Goal: Transaction & Acquisition: Book appointment/travel/reservation

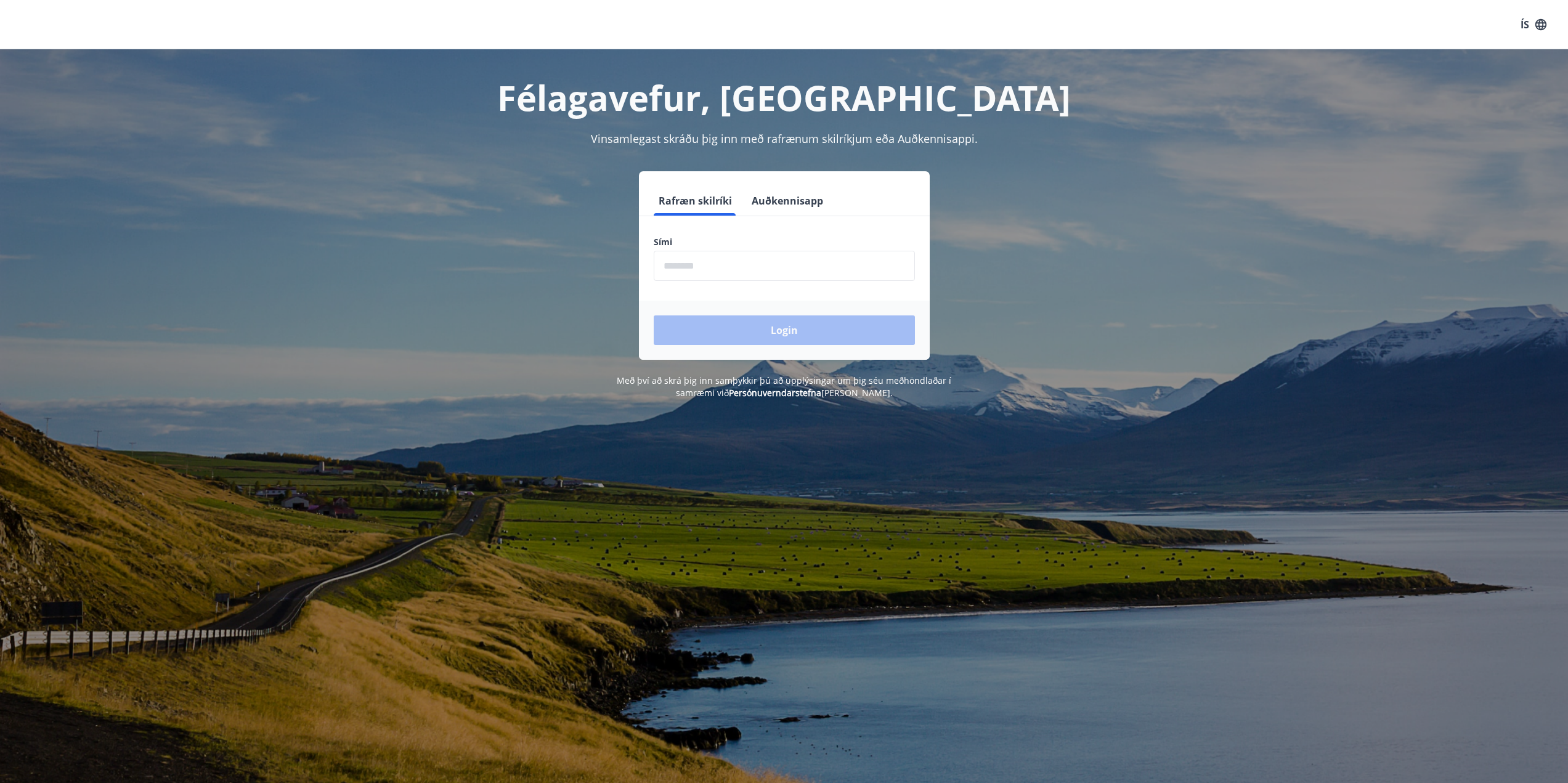
click at [713, 267] on input "phone" at bounding box center [784, 266] width 261 height 30
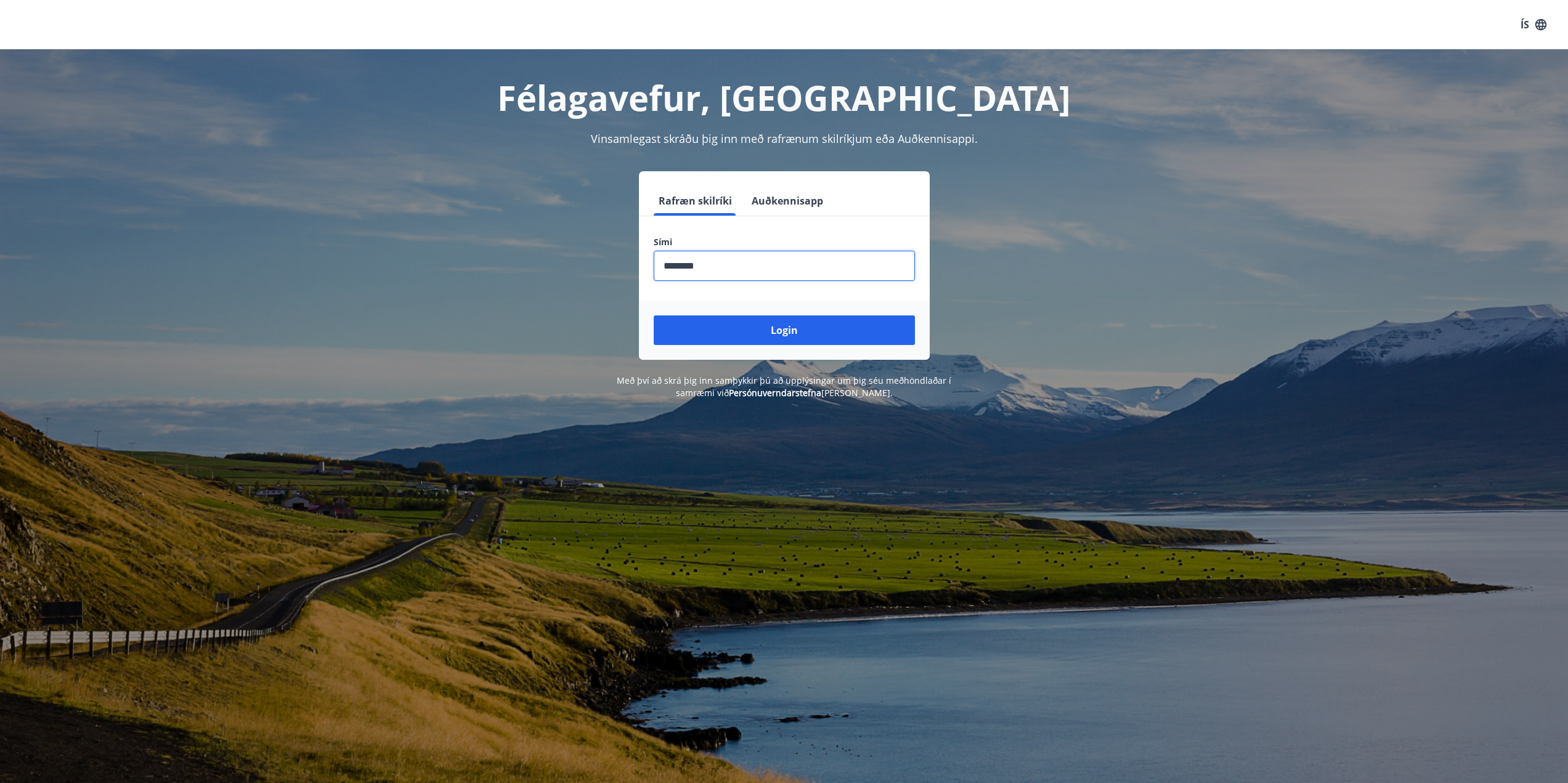
type input "********"
click at [654, 315] on button "Login" at bounding box center [784, 330] width 261 height 29
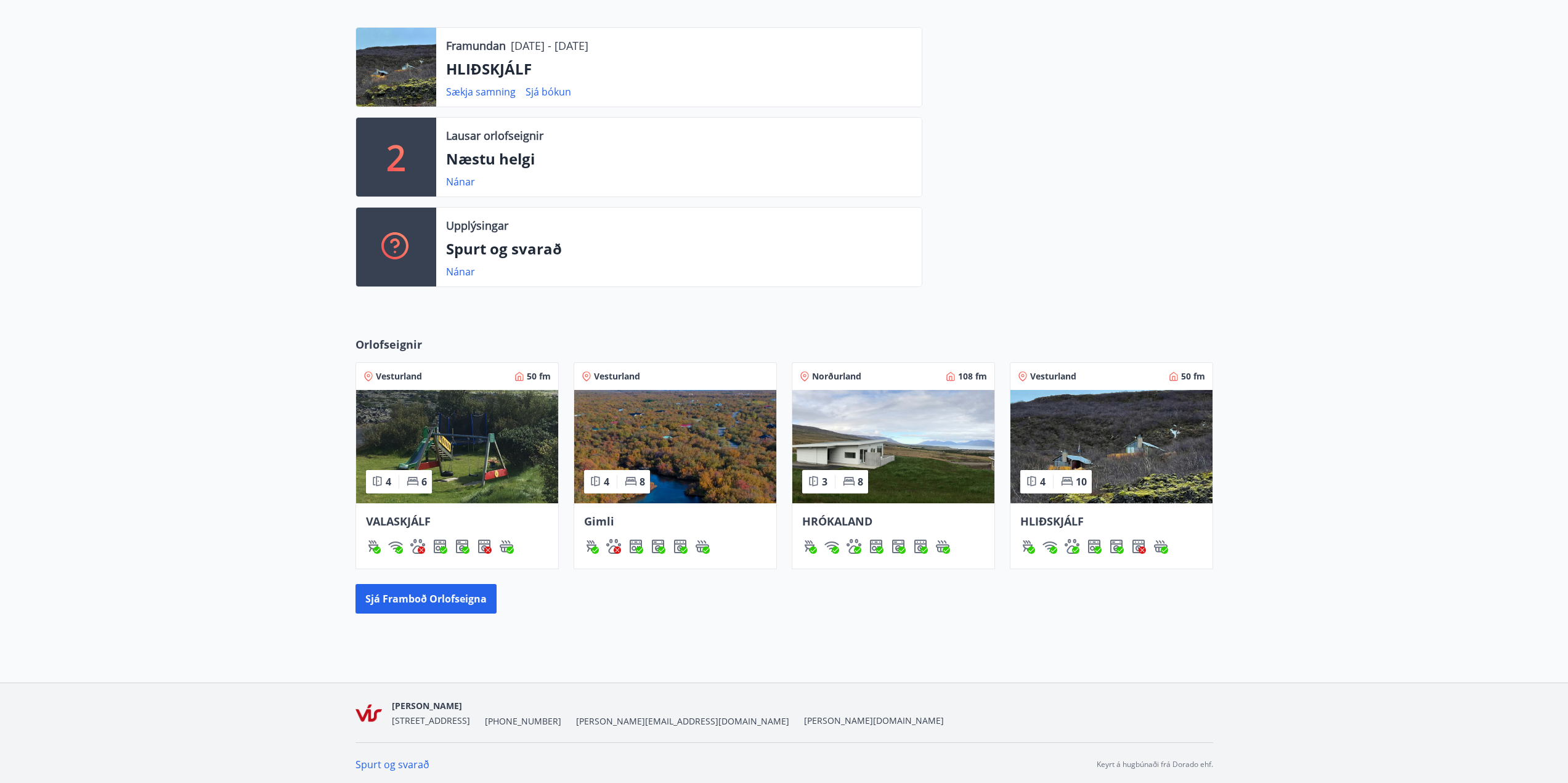
scroll to position [323, 0]
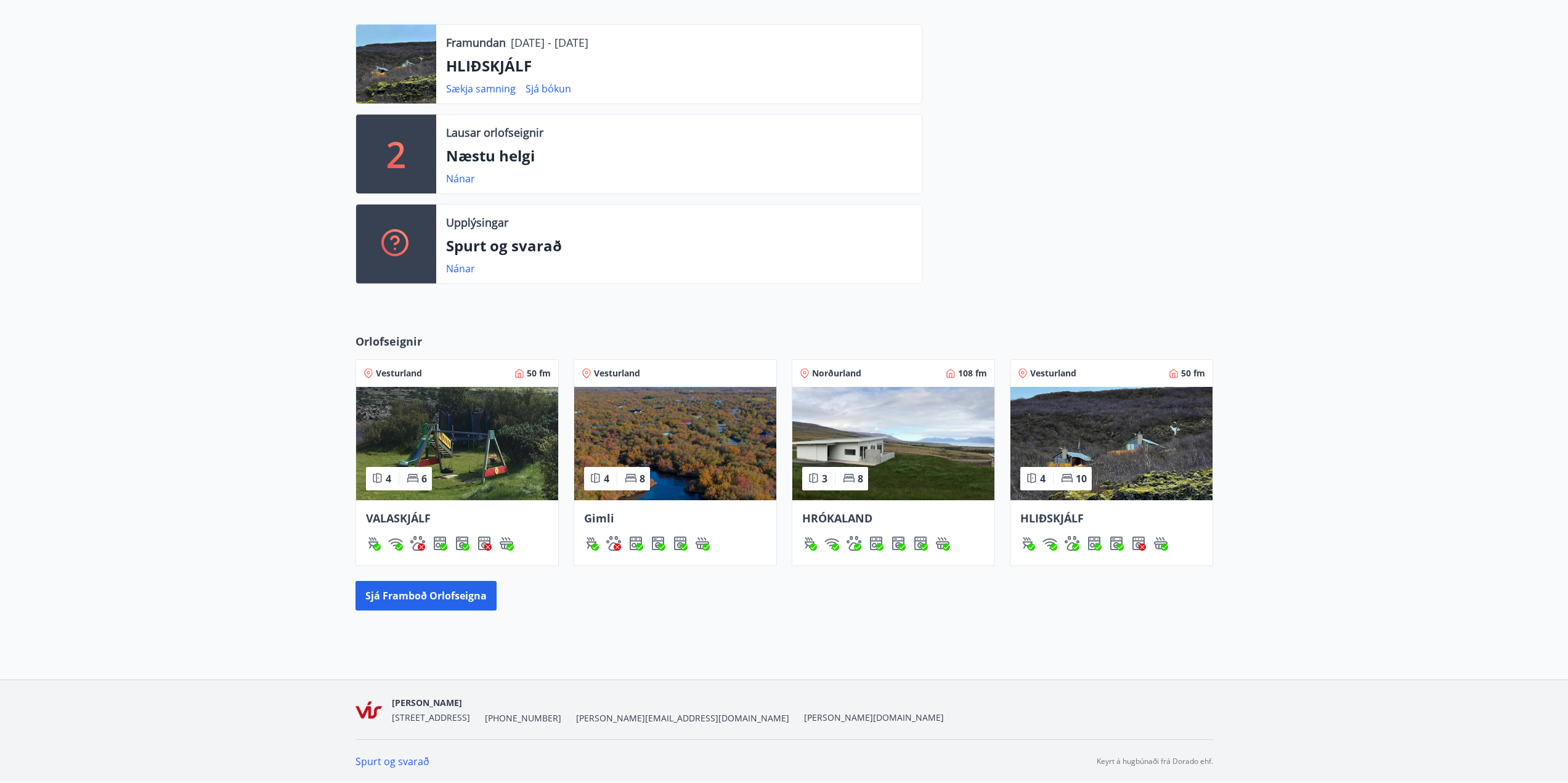
click at [468, 451] on img at bounding box center [457, 444] width 202 height 113
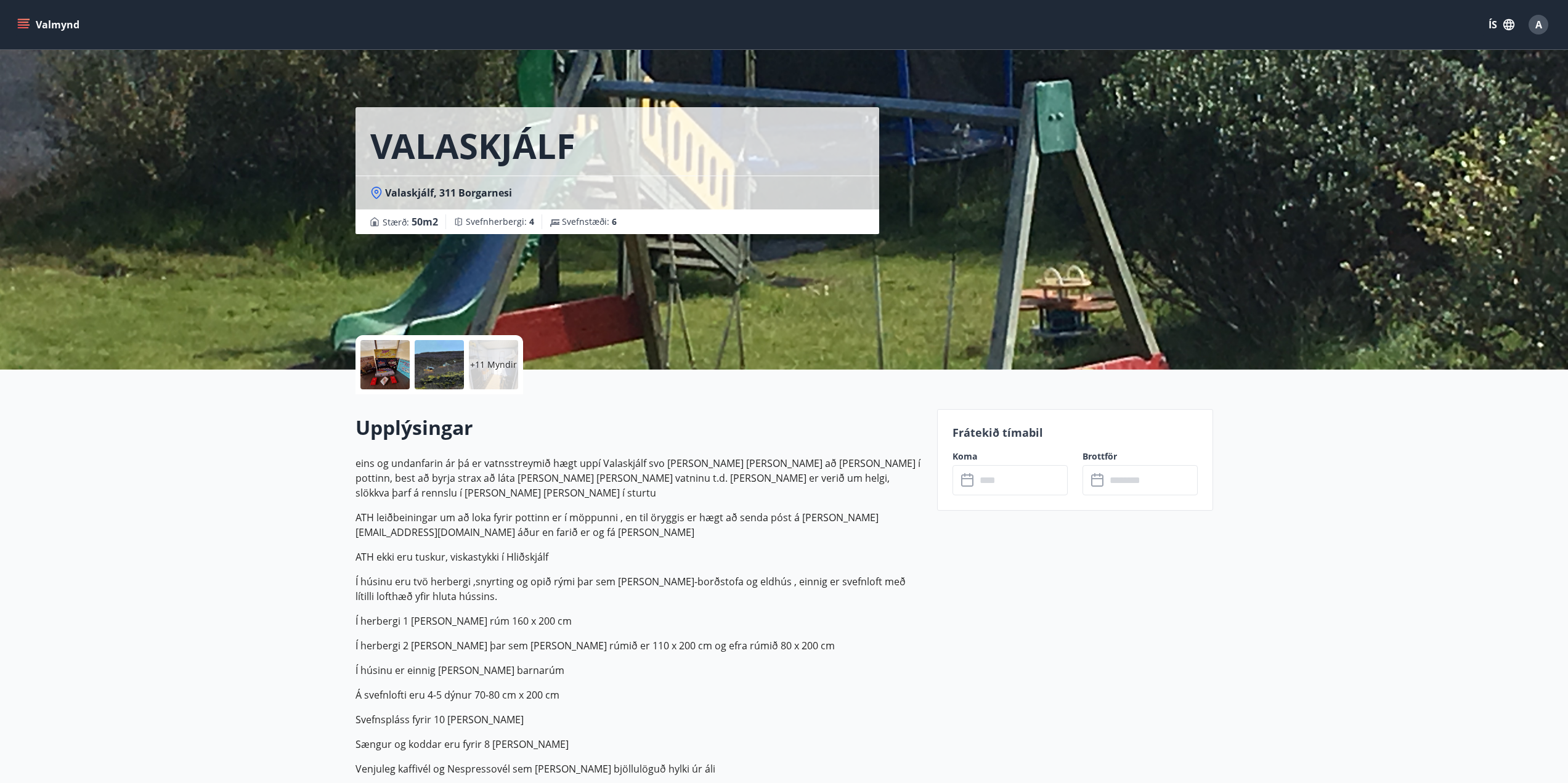
click at [376, 367] on div at bounding box center [385, 365] width 49 height 49
click at [997, 488] on input "text" at bounding box center [1021, 480] width 92 height 30
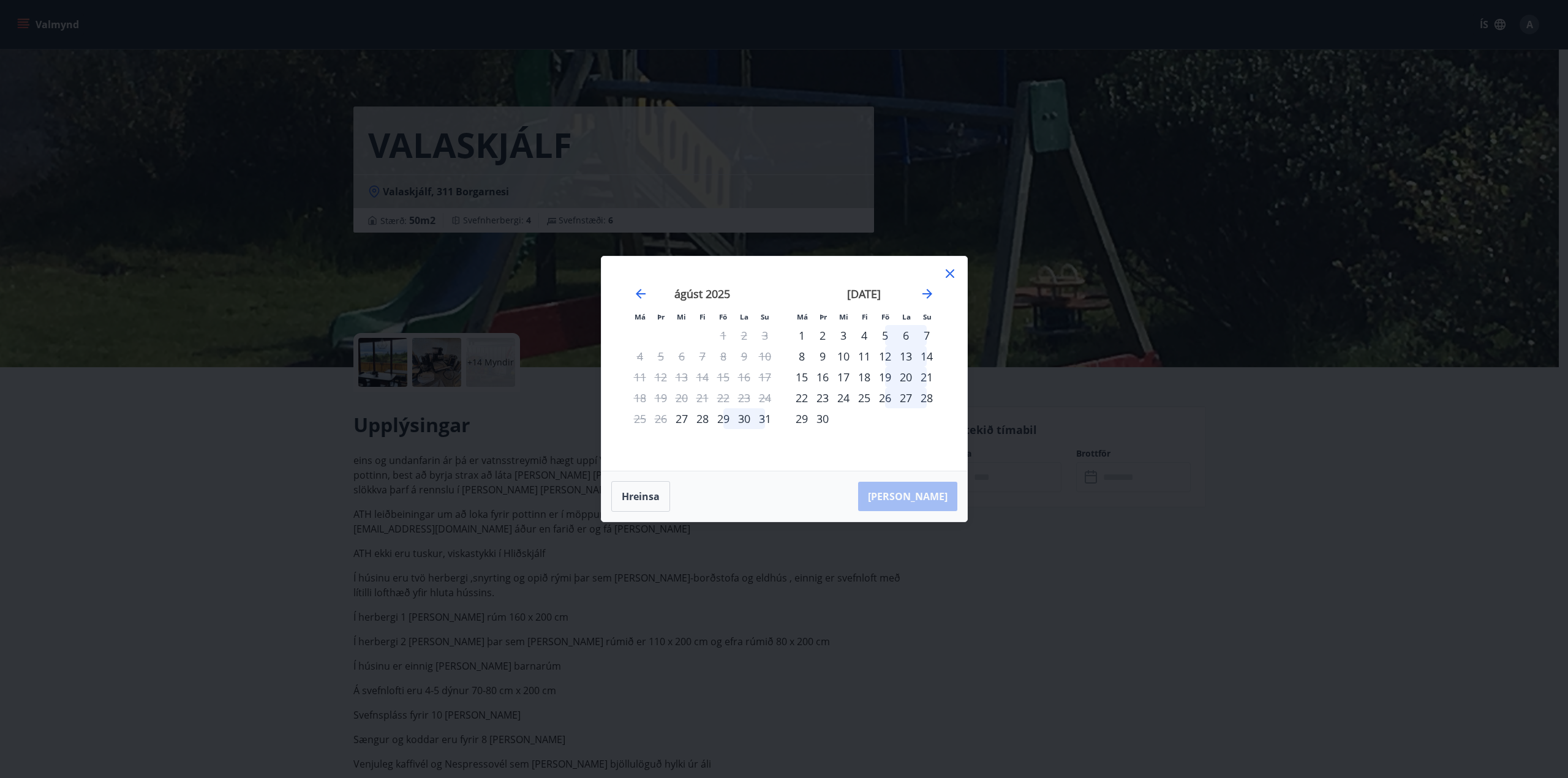
click at [950, 272] on icon at bounding box center [950, 274] width 15 height 15
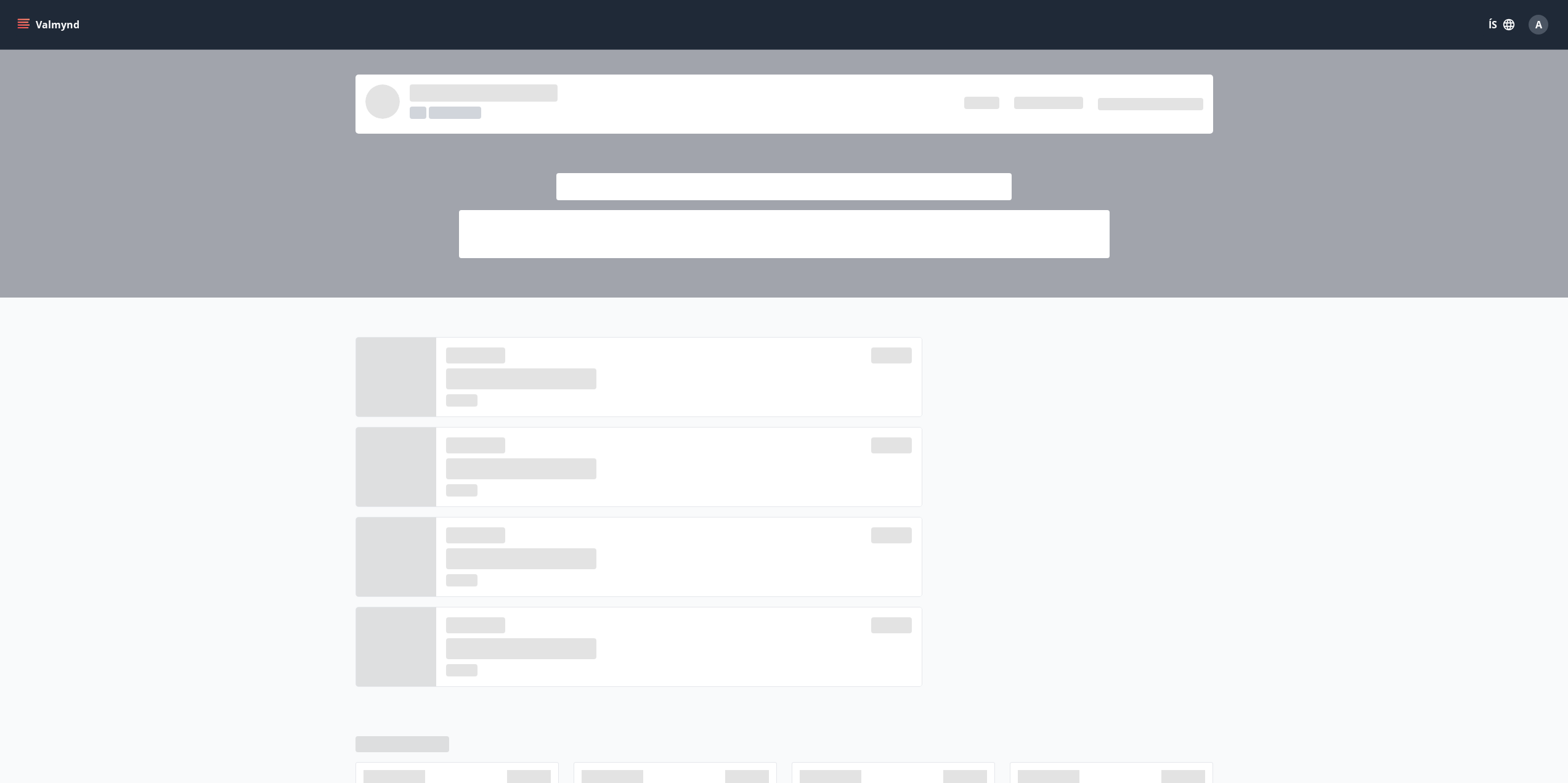
scroll to position [323, 0]
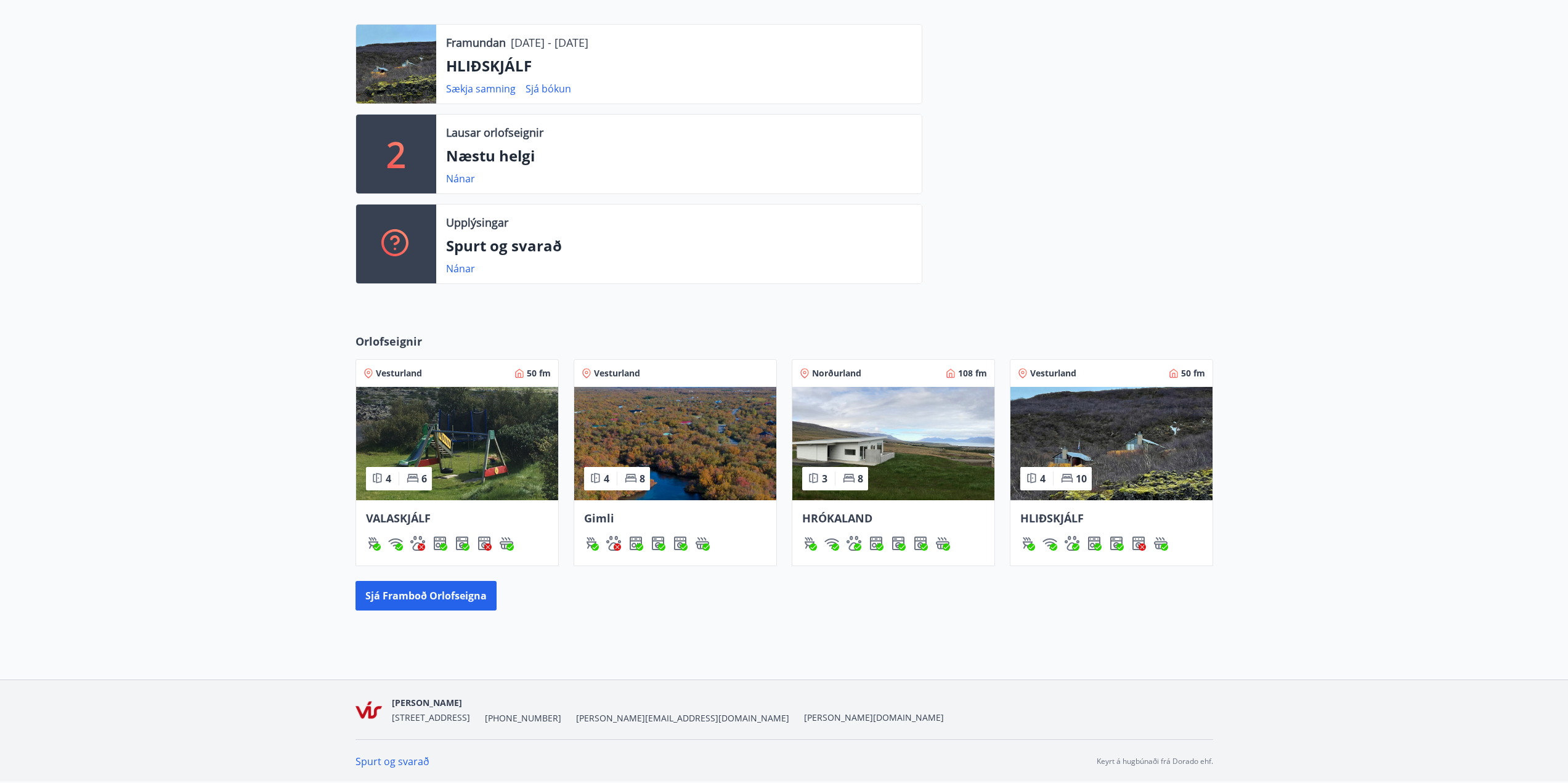
click at [702, 441] on img at bounding box center [675, 444] width 202 height 113
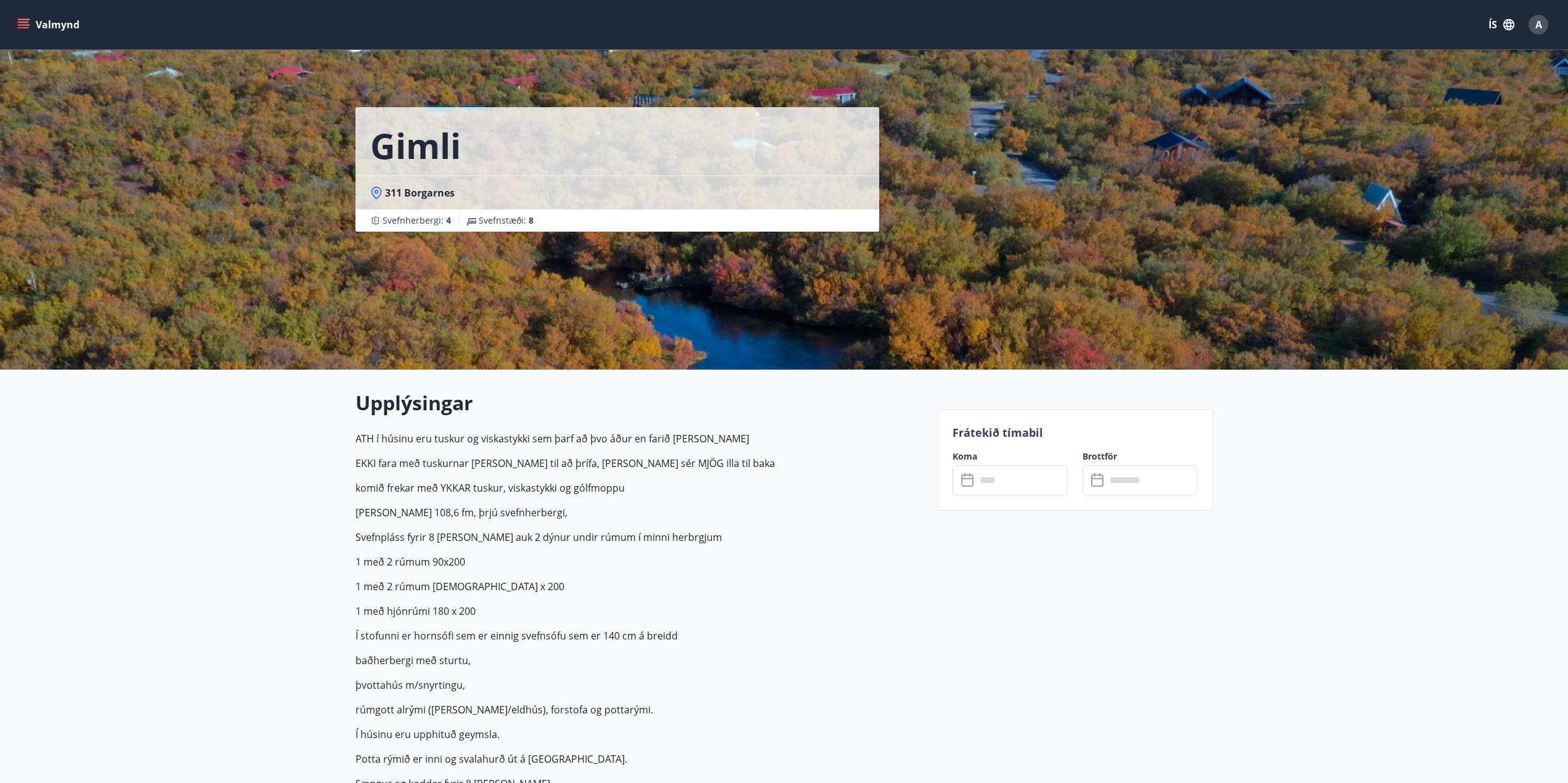
click at [973, 484] on icon at bounding box center [968, 481] width 15 height 15
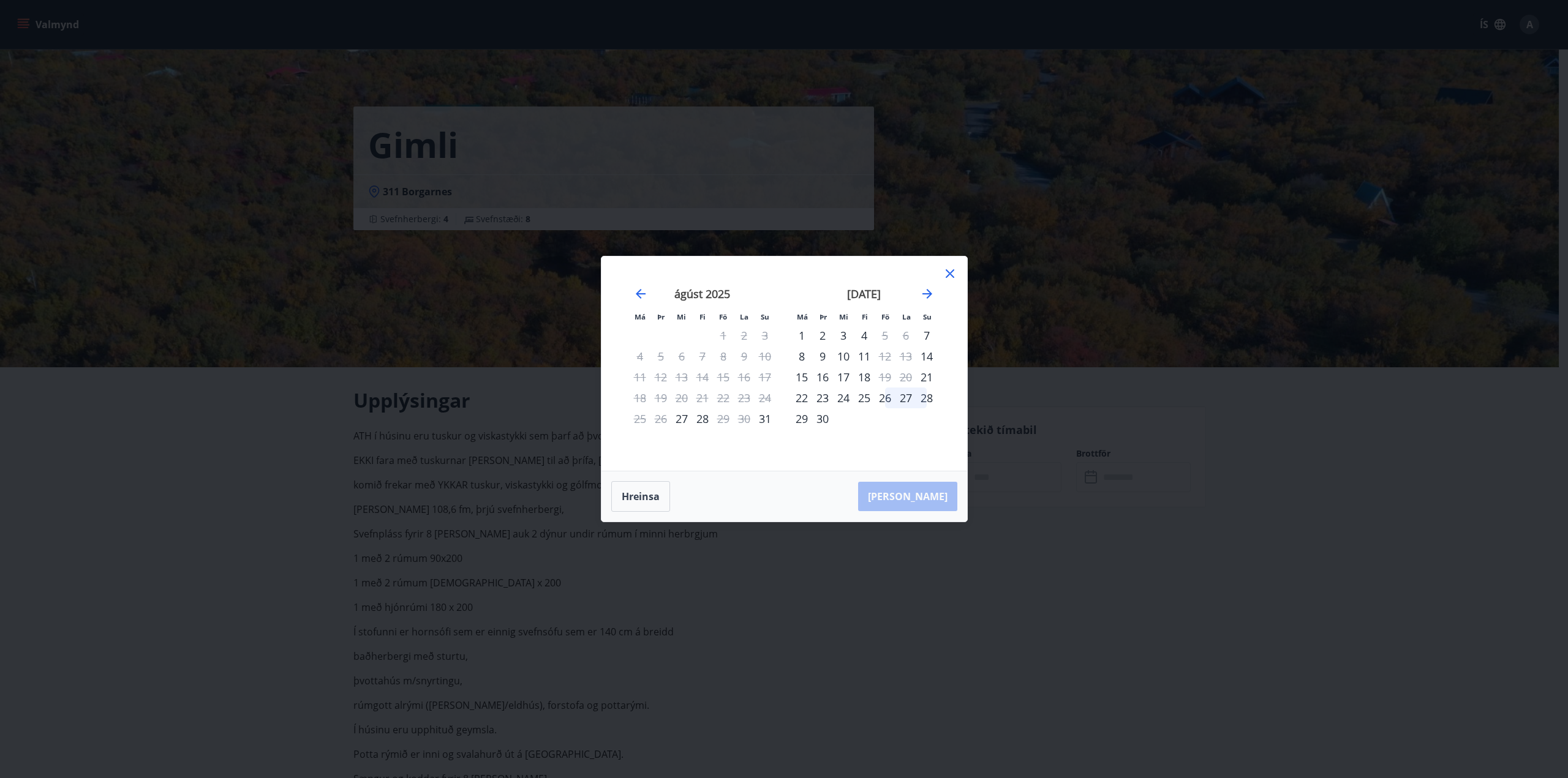
click at [952, 274] on icon at bounding box center [950, 274] width 15 height 15
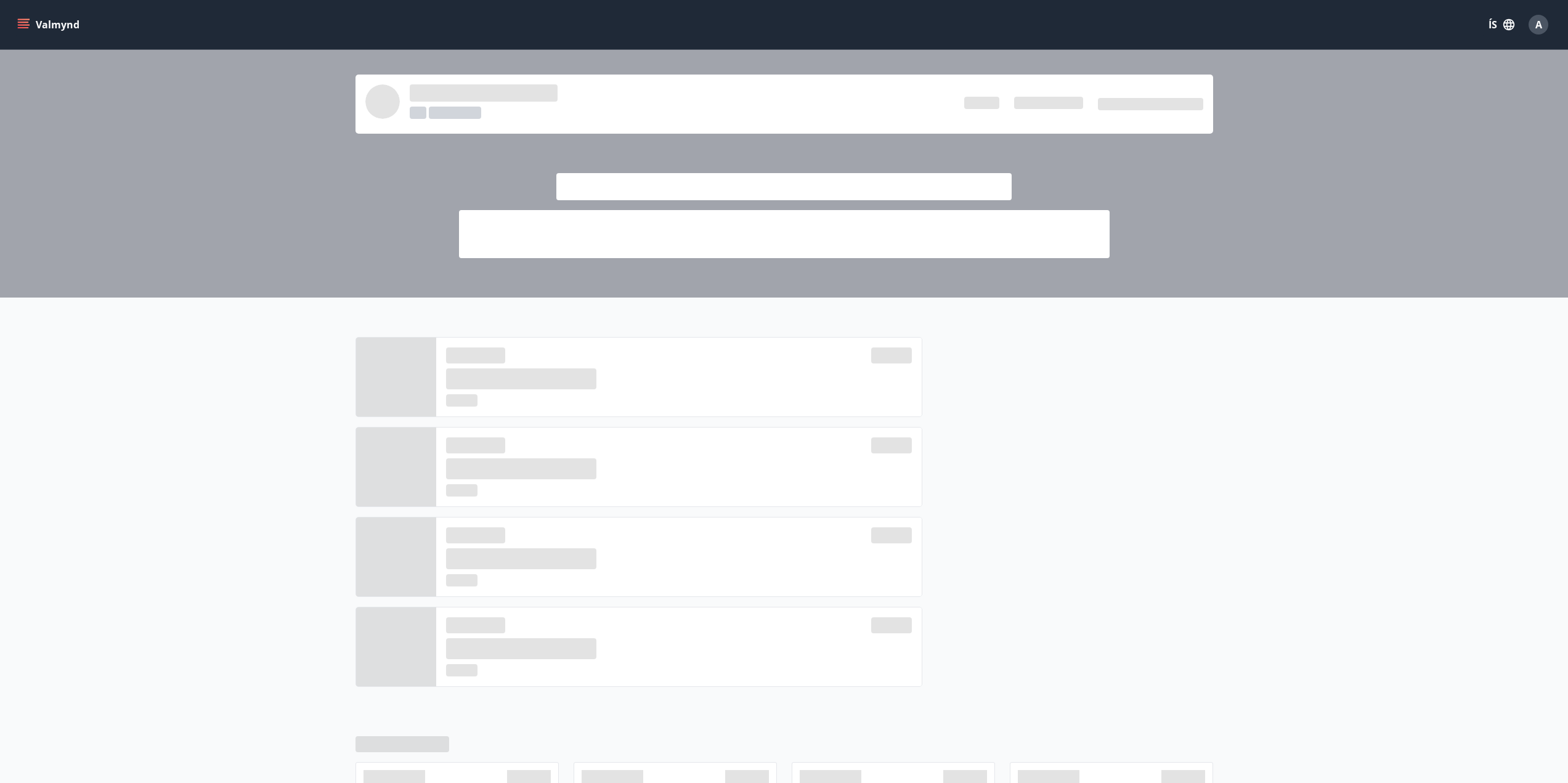
scroll to position [323, 0]
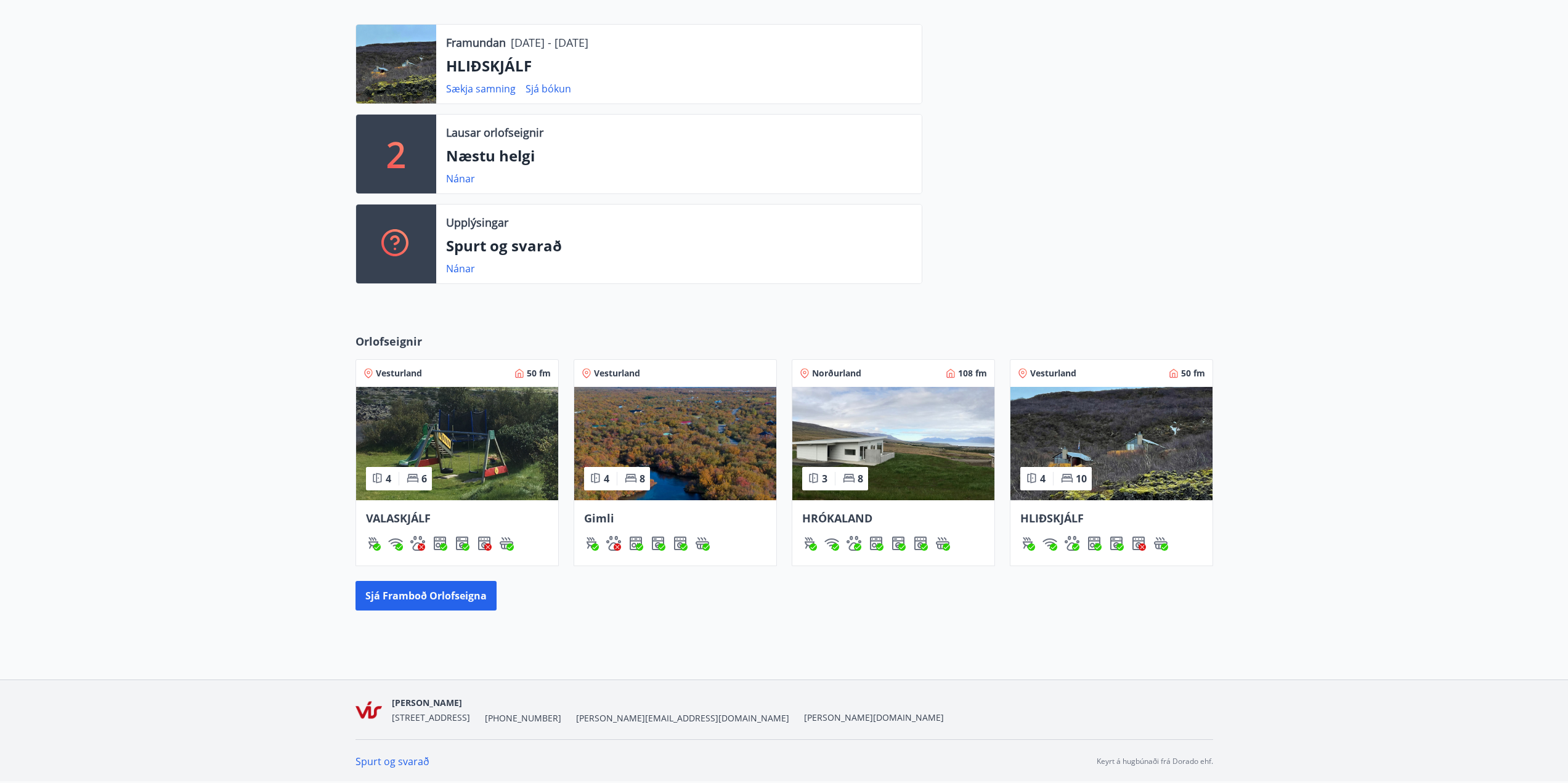
click at [449, 471] on img at bounding box center [457, 444] width 202 height 113
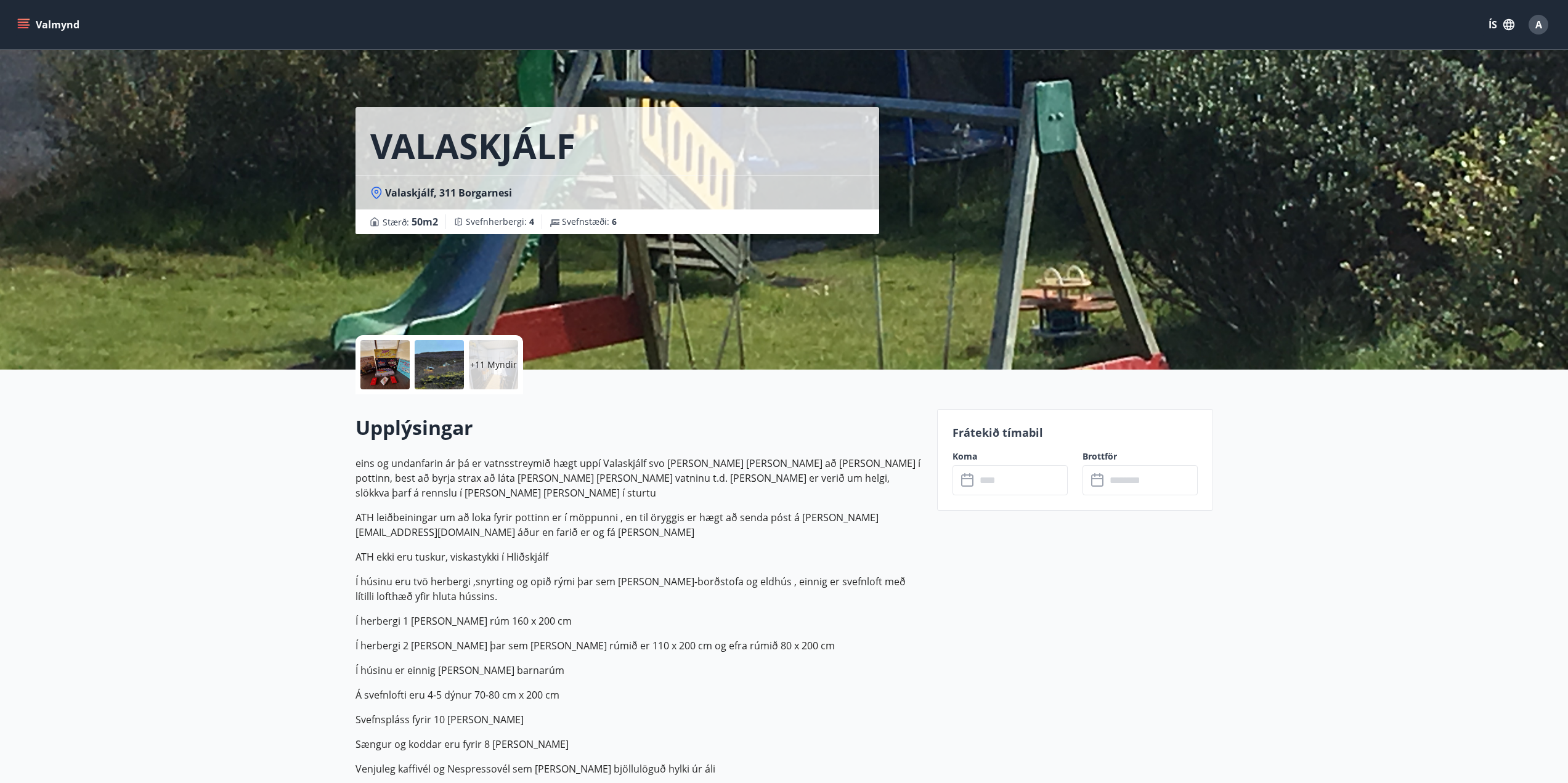
click at [1010, 481] on input "text" at bounding box center [1021, 480] width 92 height 30
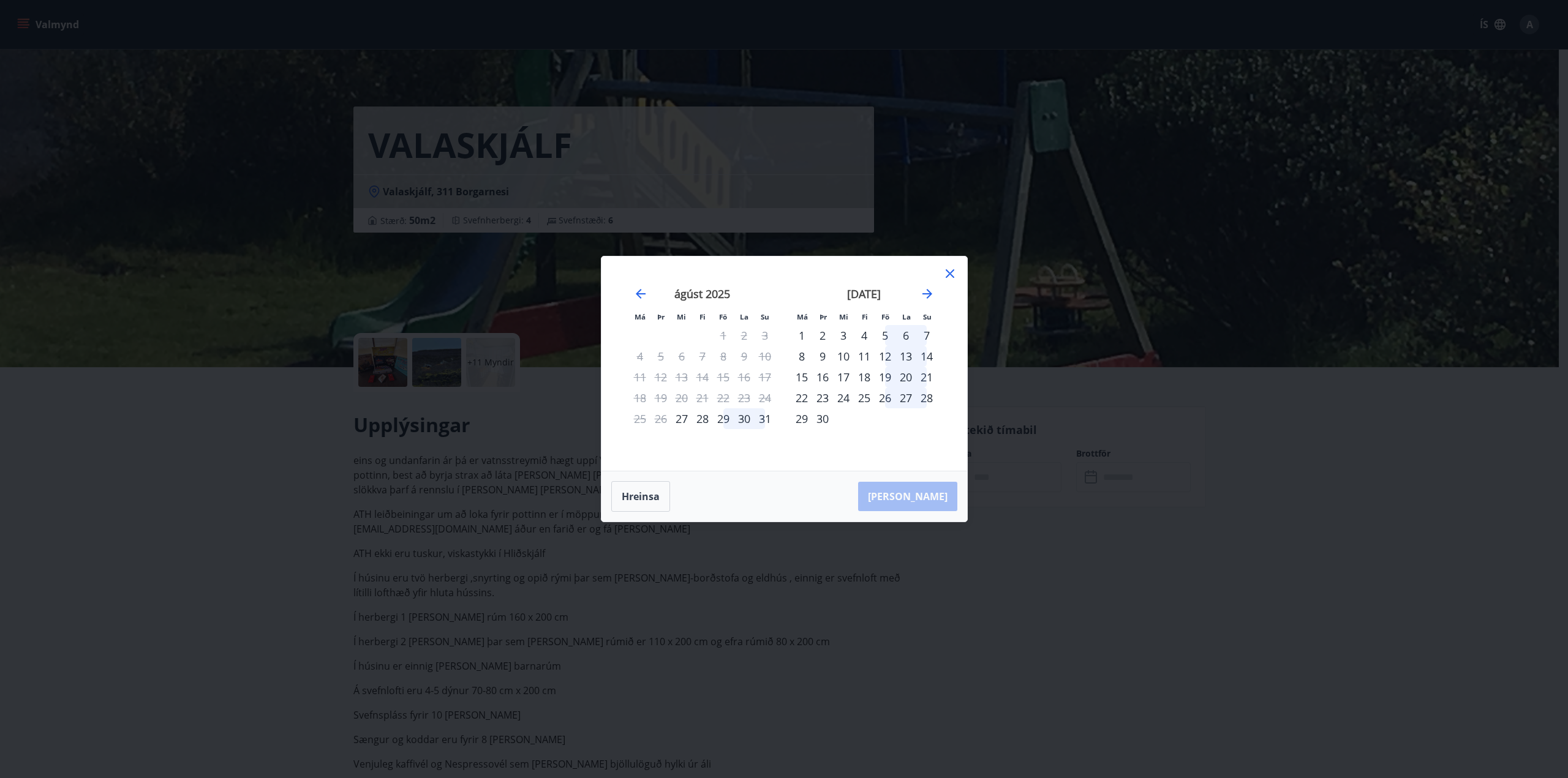
click at [890, 357] on div "12" at bounding box center [885, 357] width 21 height 21
click at [931, 351] on div "14" at bounding box center [927, 357] width 21 height 21
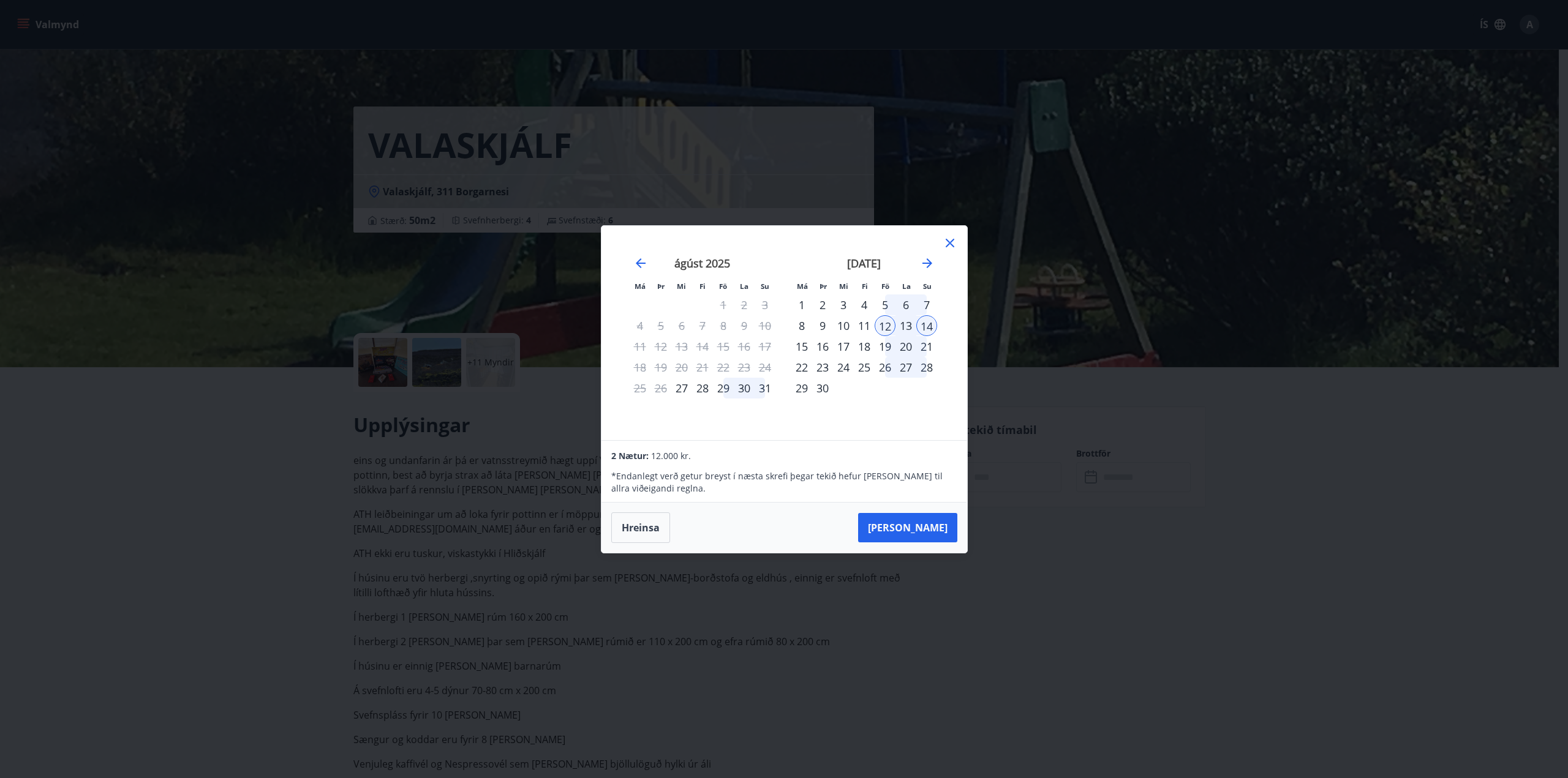
drag, startPoint x: 926, startPoint y: 523, endPoint x: 916, endPoint y: 521, distance: 10.2
click at [926, 523] on button "[PERSON_NAME]" at bounding box center [908, 527] width 99 height 29
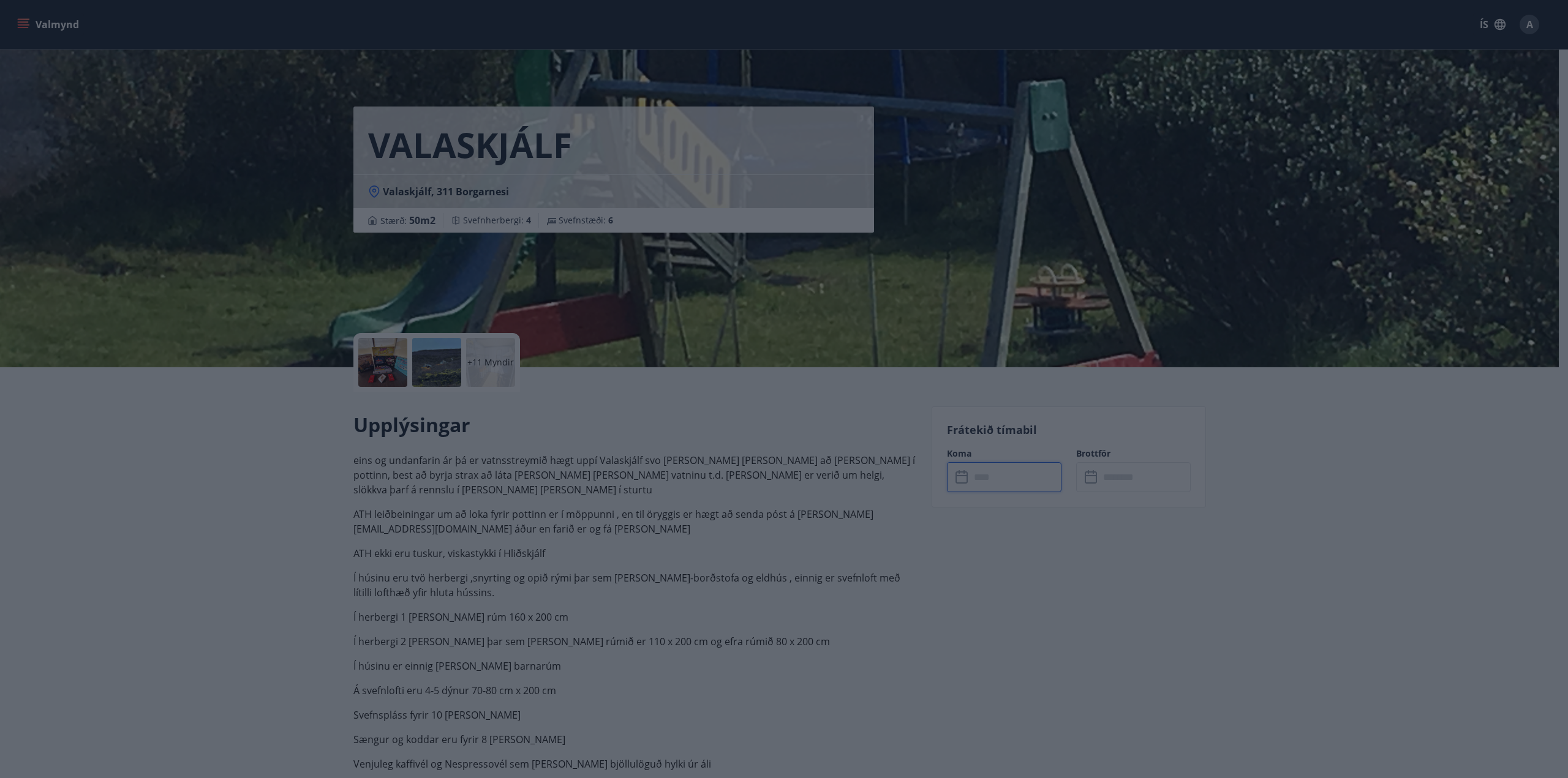
type input "******"
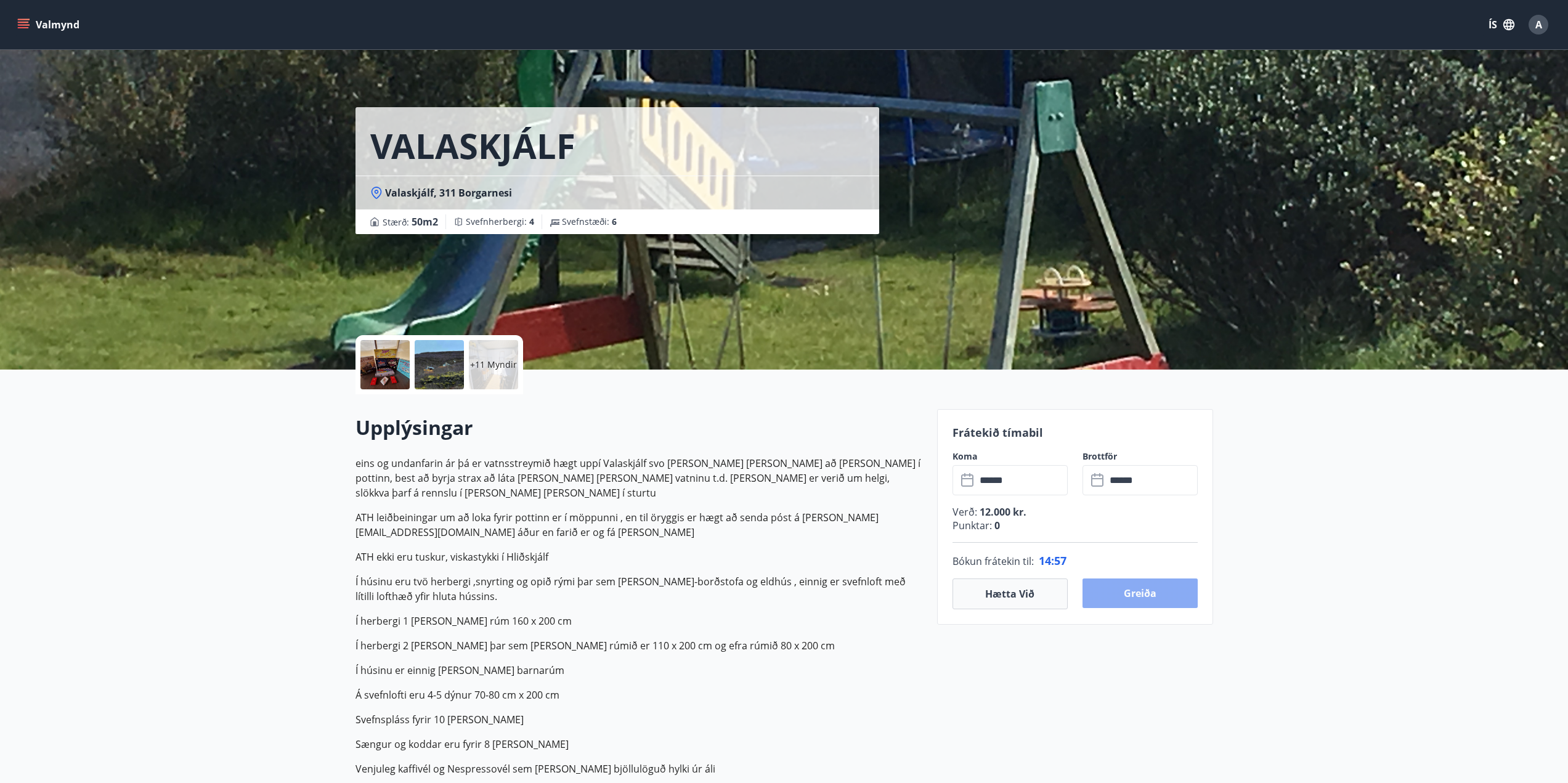
click at [1160, 593] on button "Greiða" at bounding box center [1140, 593] width 115 height 29
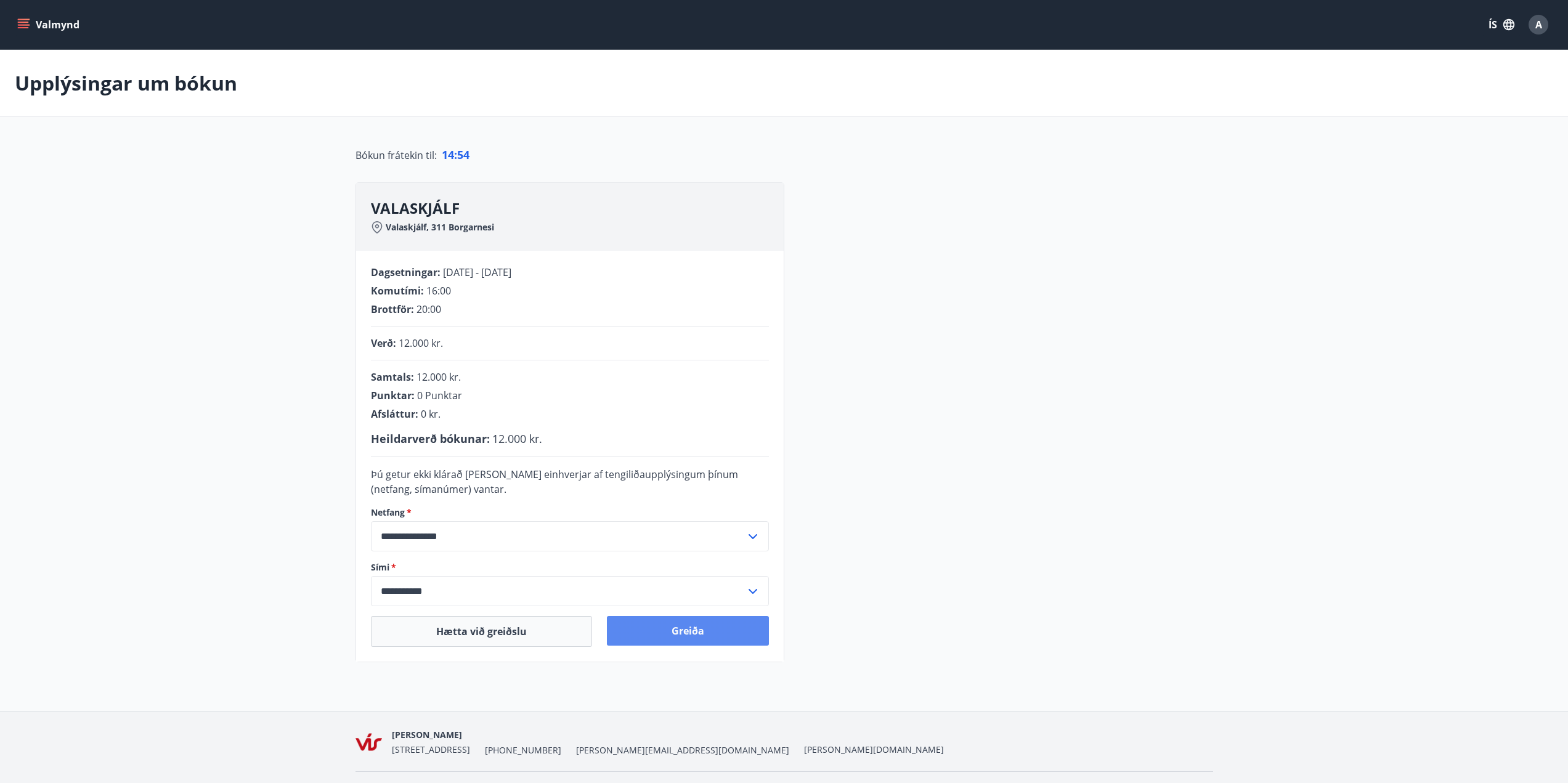
click at [689, 632] on button "Greiða" at bounding box center [688, 631] width 162 height 29
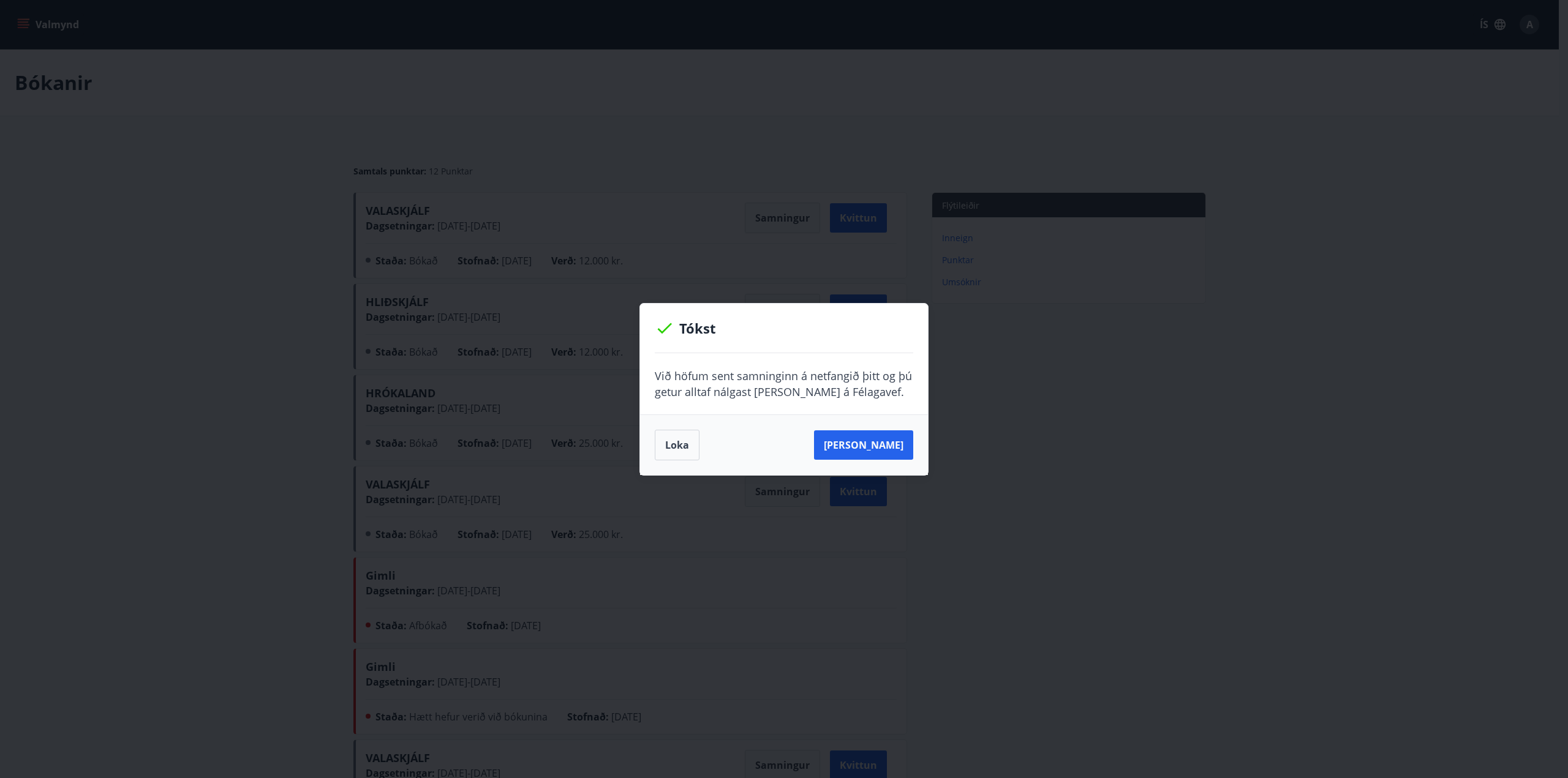
click at [820, 446] on div "[PERSON_NAME]" at bounding box center [784, 445] width 258 height 30
click at [848, 445] on button "[PERSON_NAME]" at bounding box center [864, 445] width 99 height 29
